Goal: Entertainment & Leisure: Consume media (video, audio)

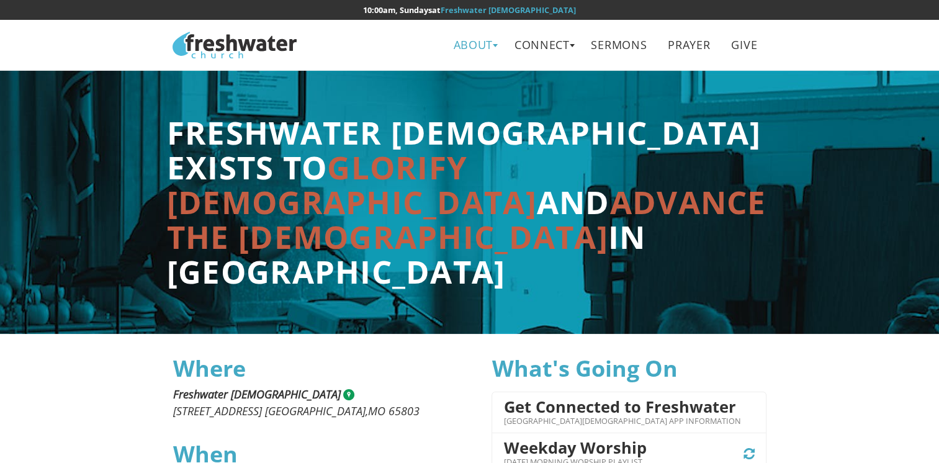
click at [486, 43] on link "About" at bounding box center [474, 45] width 58 height 28
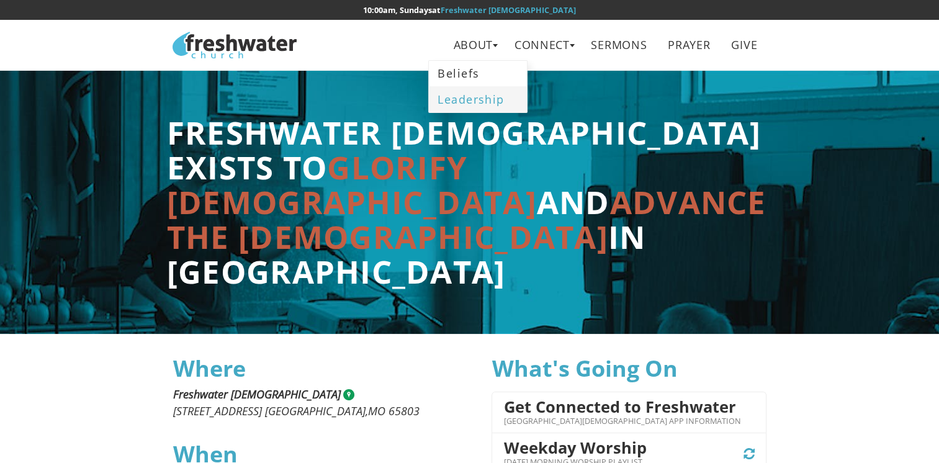
click at [479, 96] on link "Leadership" at bounding box center [478, 98] width 98 height 25
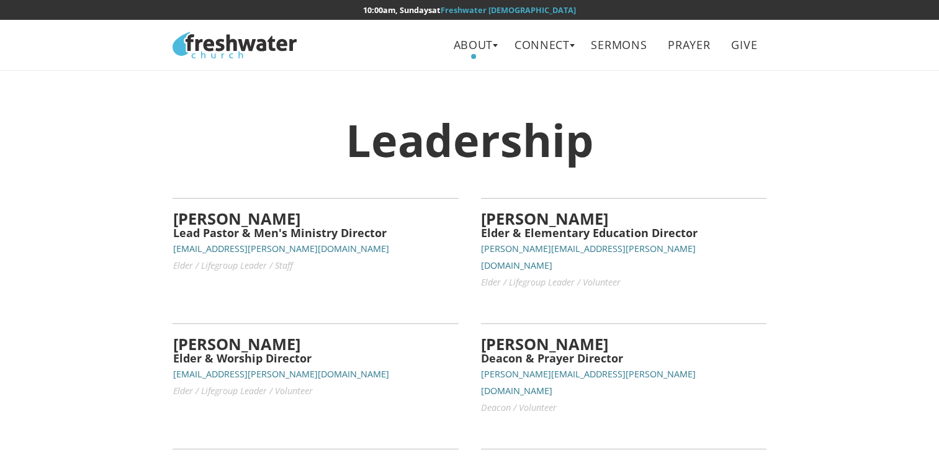
click at [418, 124] on h1 "Leadership" at bounding box center [470, 139] width 594 height 49
click at [617, 44] on link "Sermons" at bounding box center [619, 45] width 74 height 28
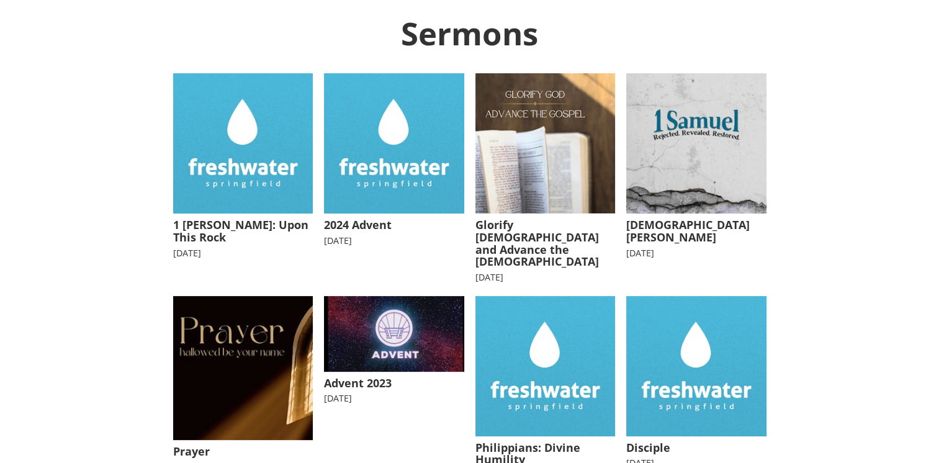
scroll to position [250, 0]
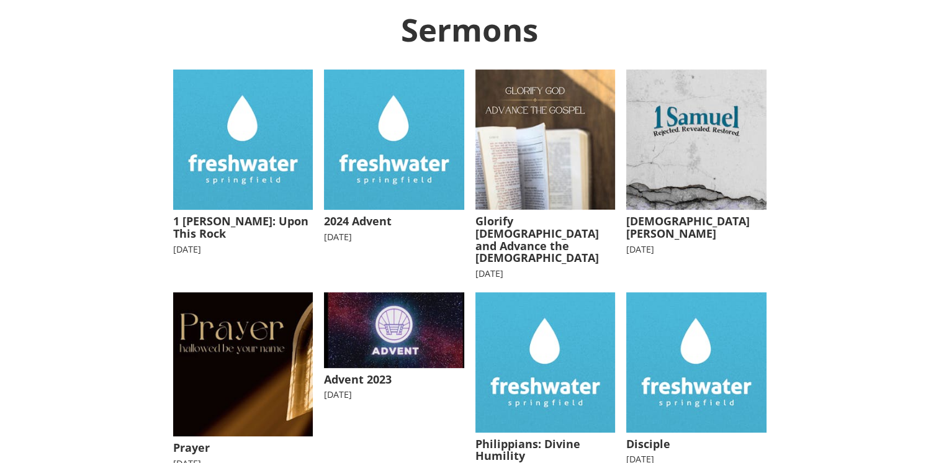
click at [278, 149] on img at bounding box center [243, 140] width 140 height 140
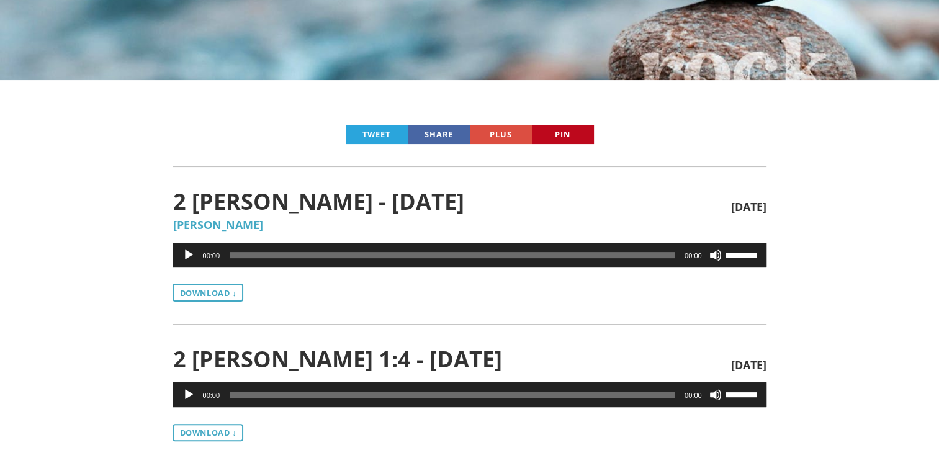
scroll to position [259, 0]
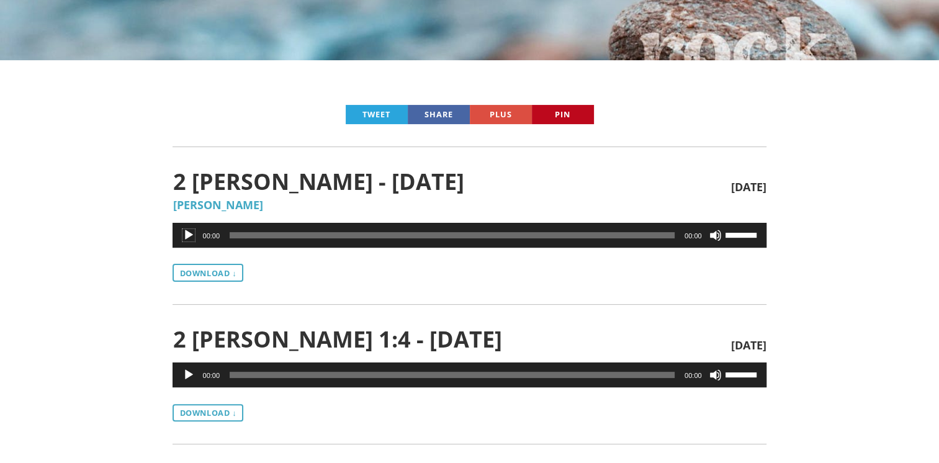
click at [185, 238] on button "Play" at bounding box center [189, 235] width 12 height 12
click at [190, 240] on button "Pause" at bounding box center [189, 235] width 12 height 12
